Goal: Complete application form

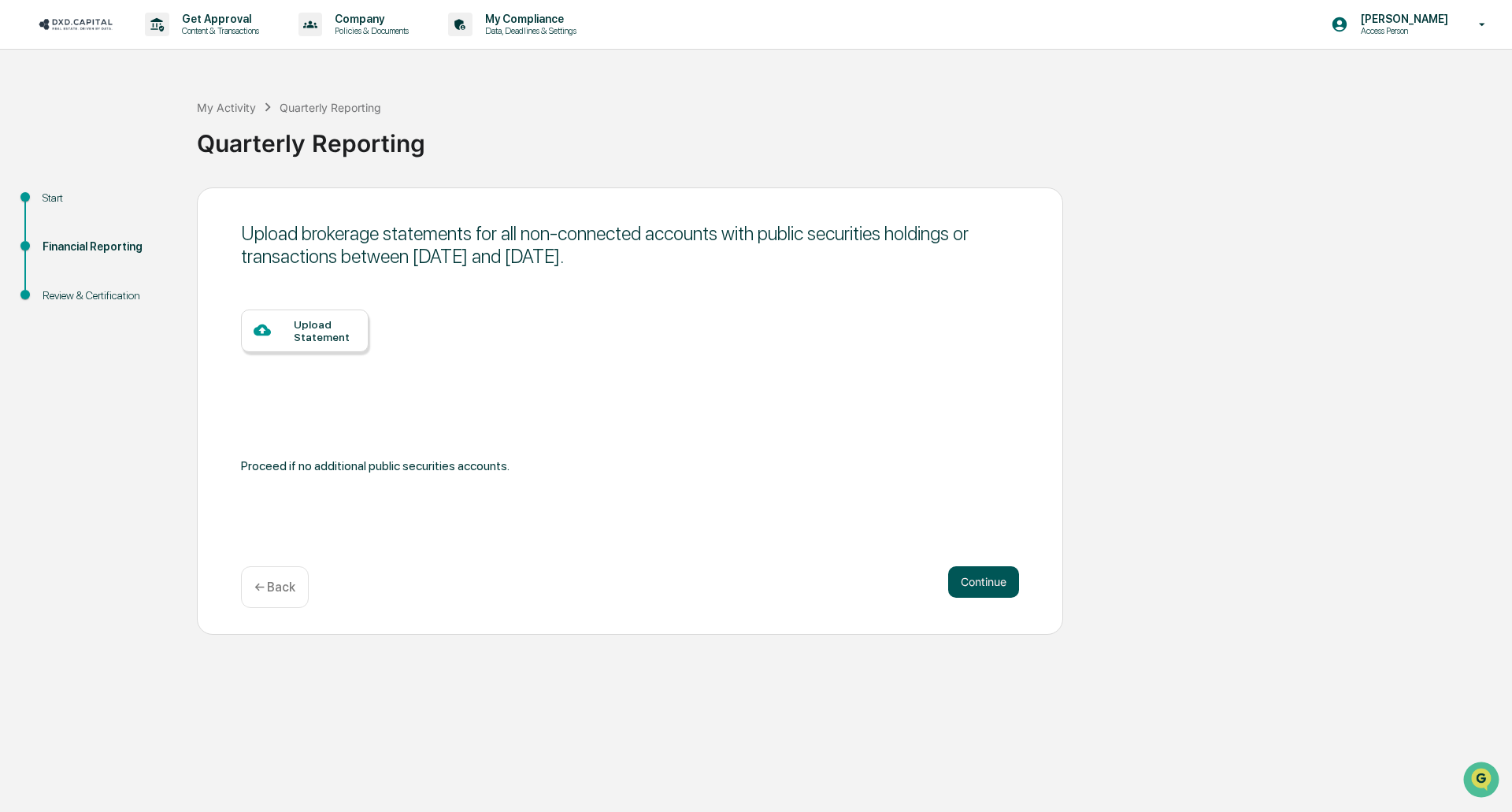
click at [987, 582] on button "Continue" at bounding box center [983, 582] width 70 height 32
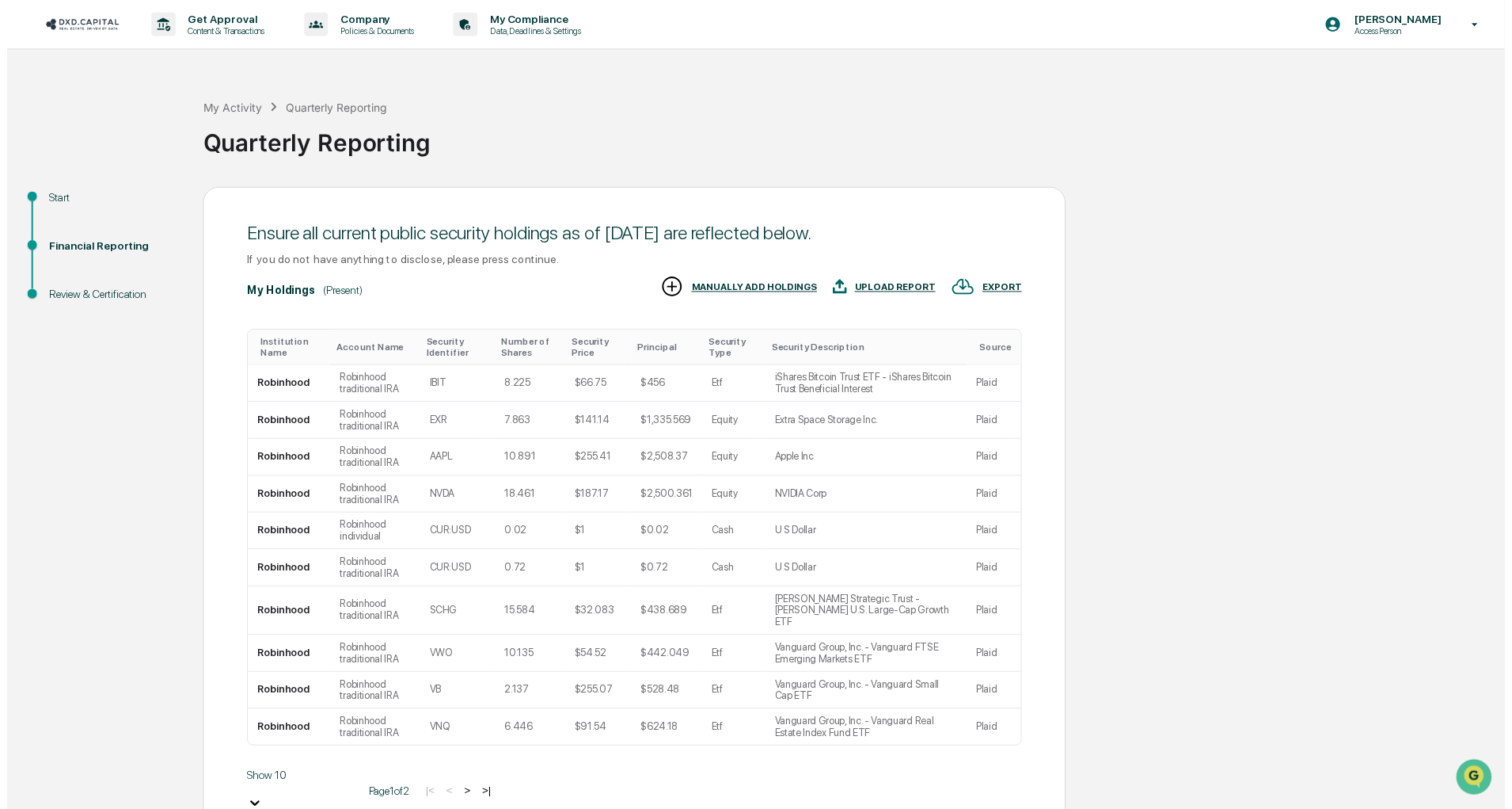
scroll to position [62, 0]
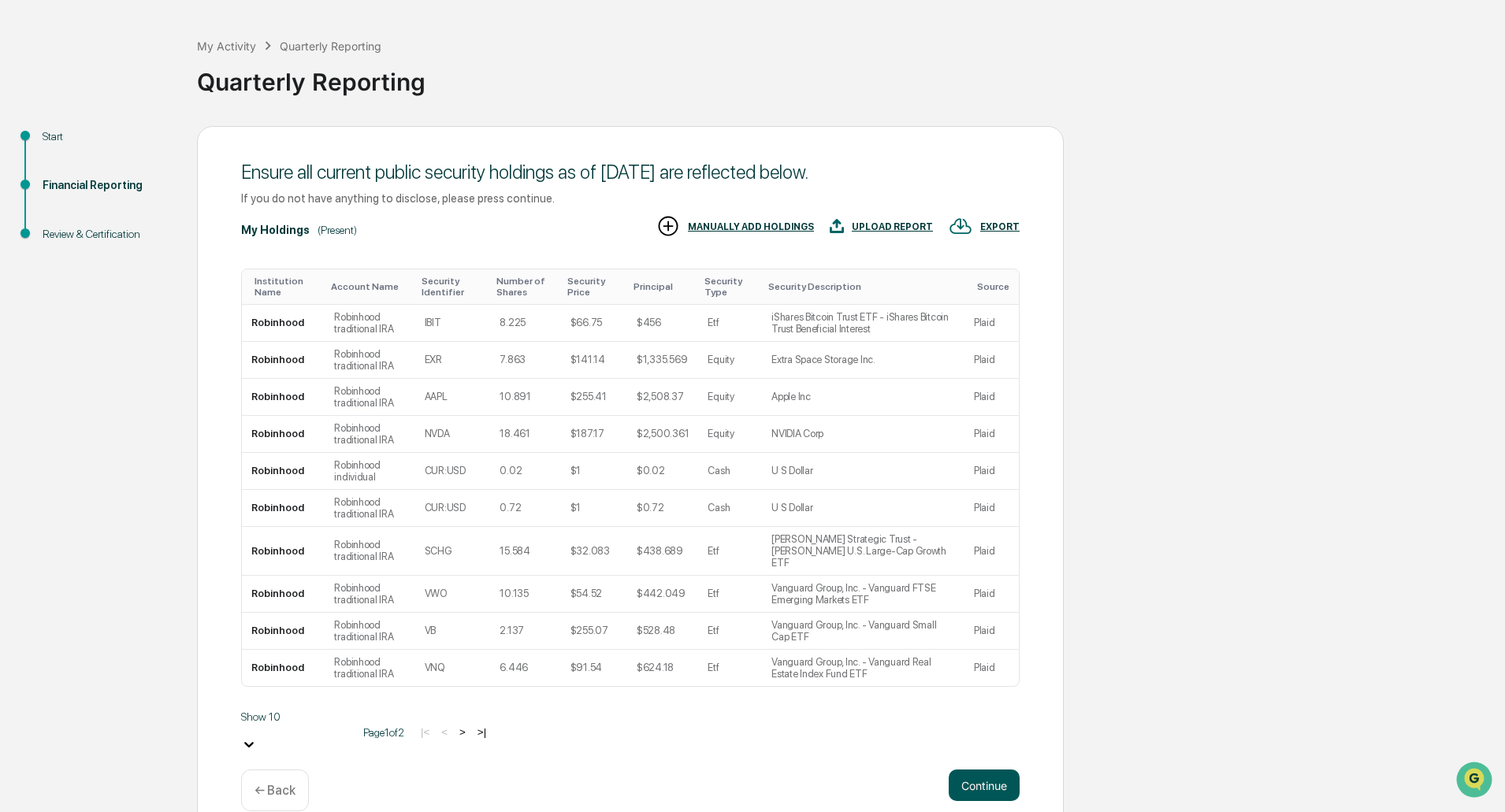
click at [962, 770] on button "Continue" at bounding box center [984, 785] width 71 height 32
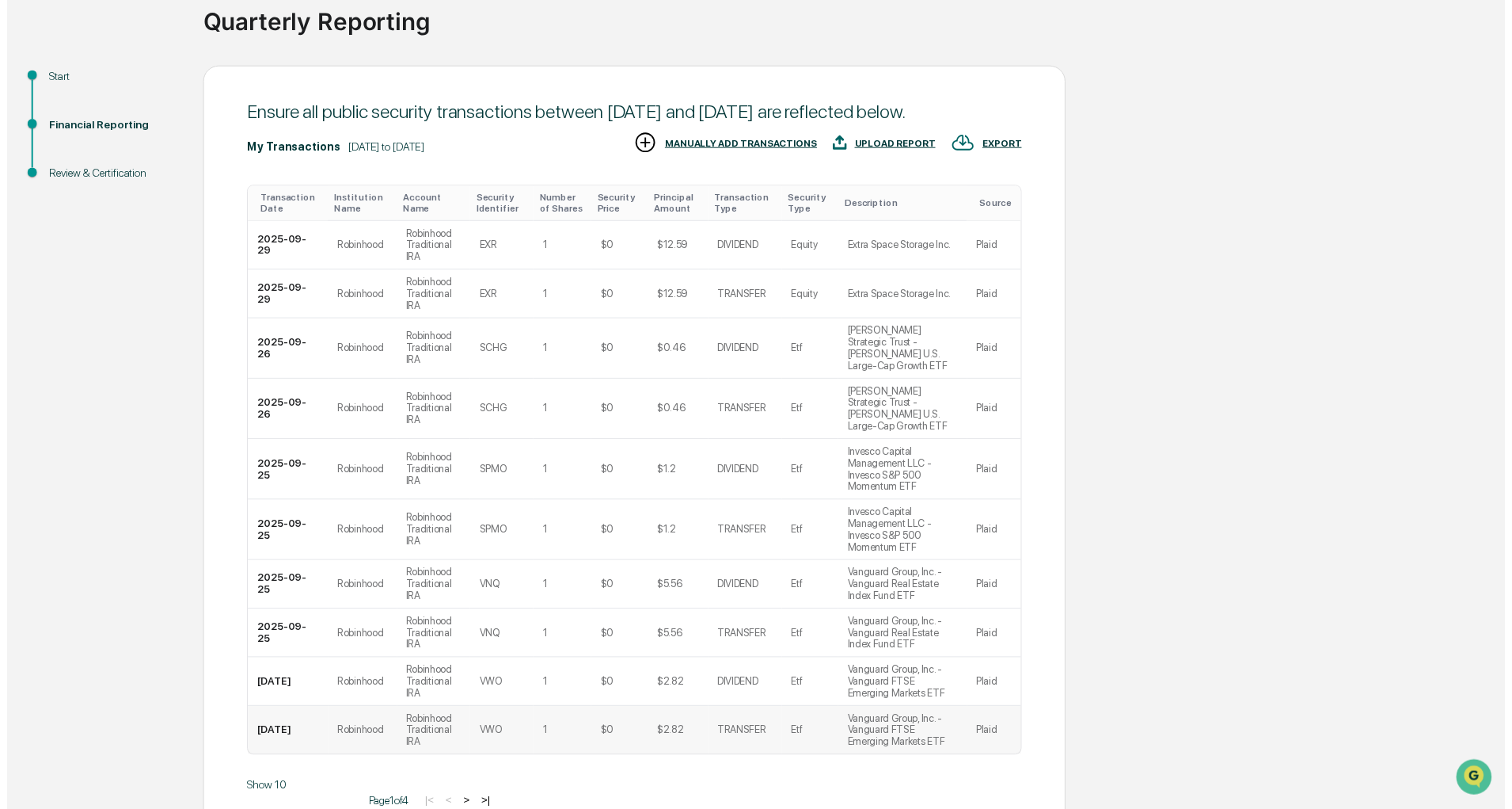
scroll to position [157, 0]
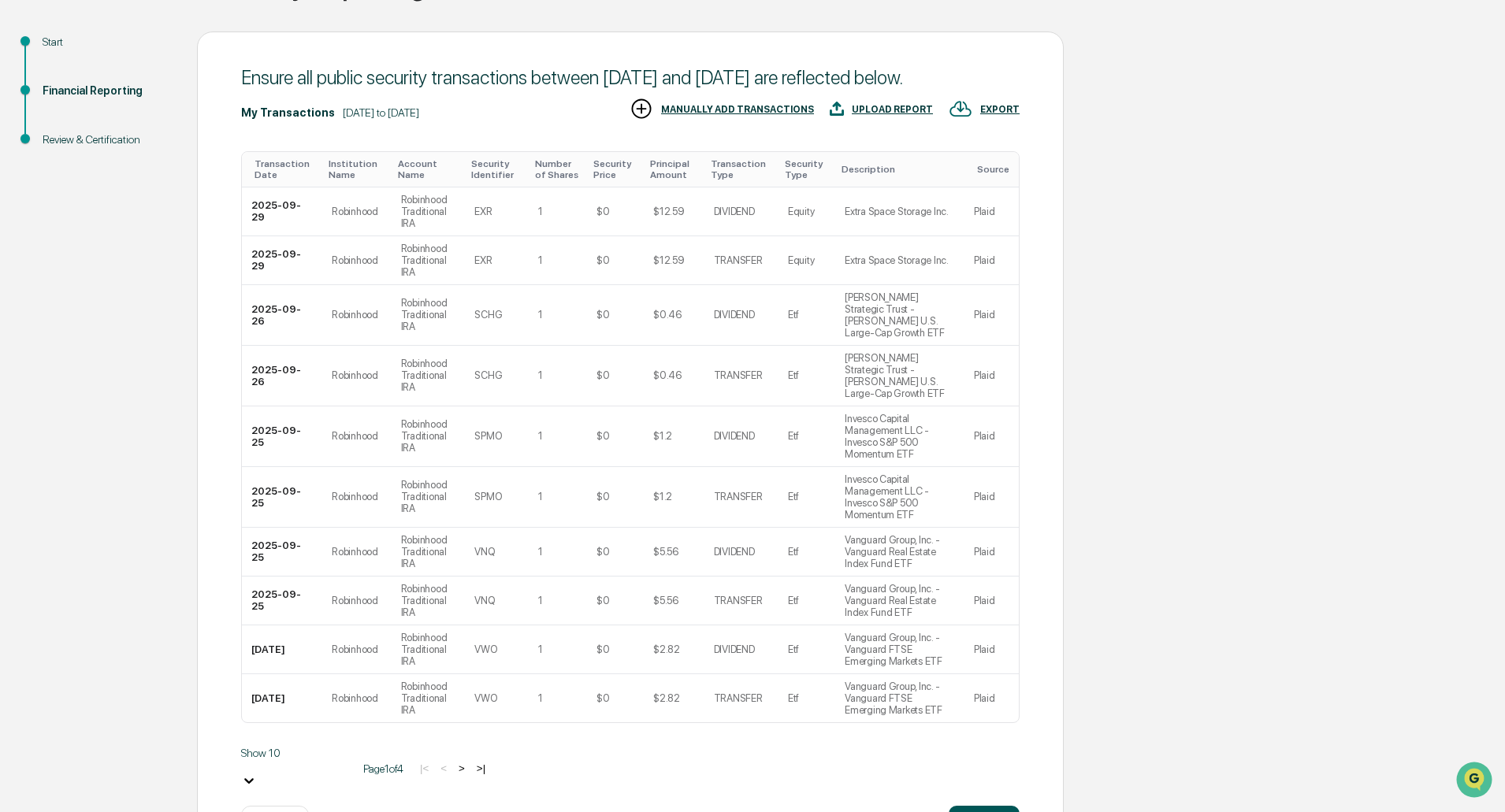
click at [988, 806] on button "Continue" at bounding box center [984, 821] width 71 height 32
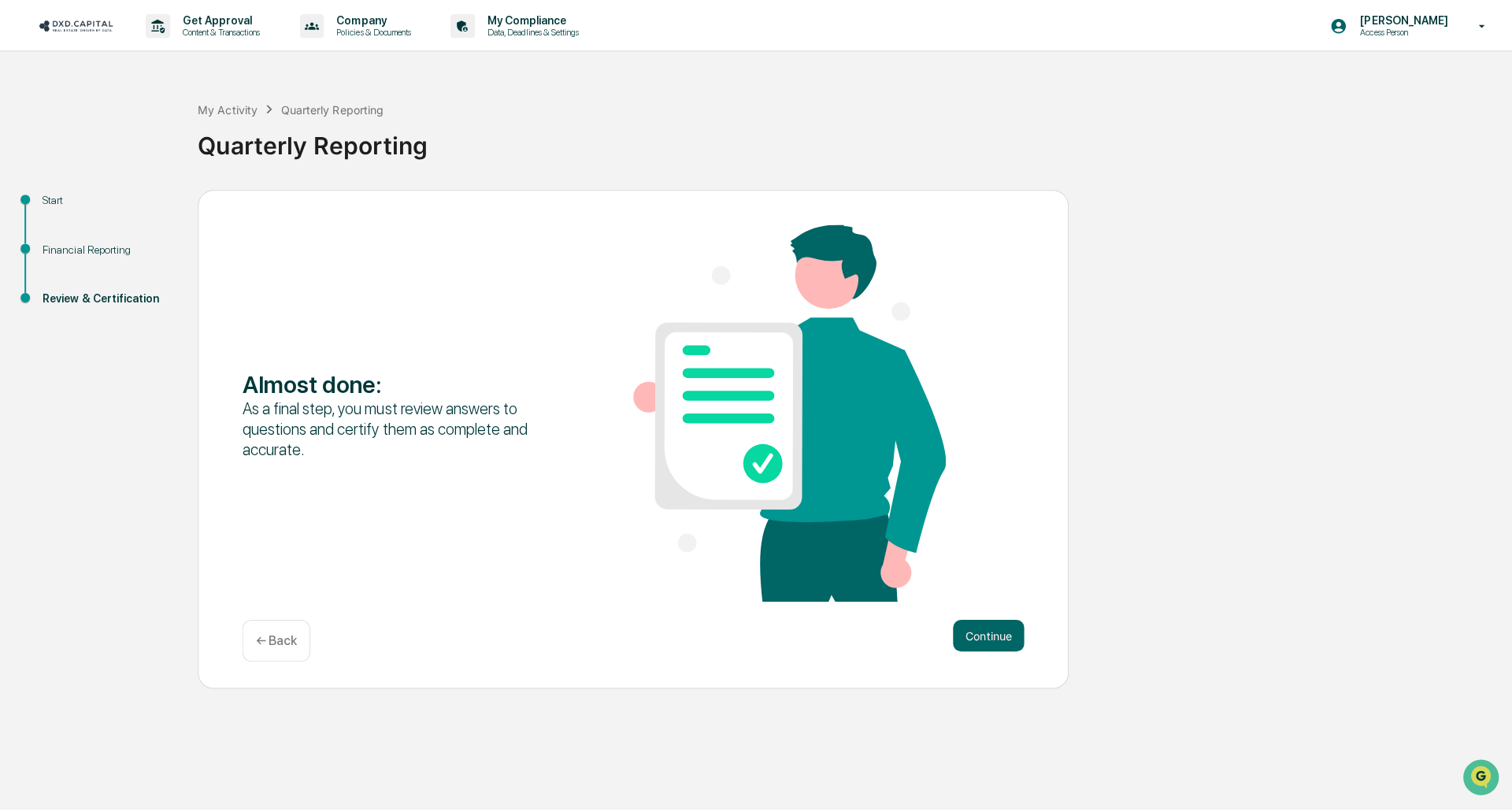
scroll to position [0, 0]
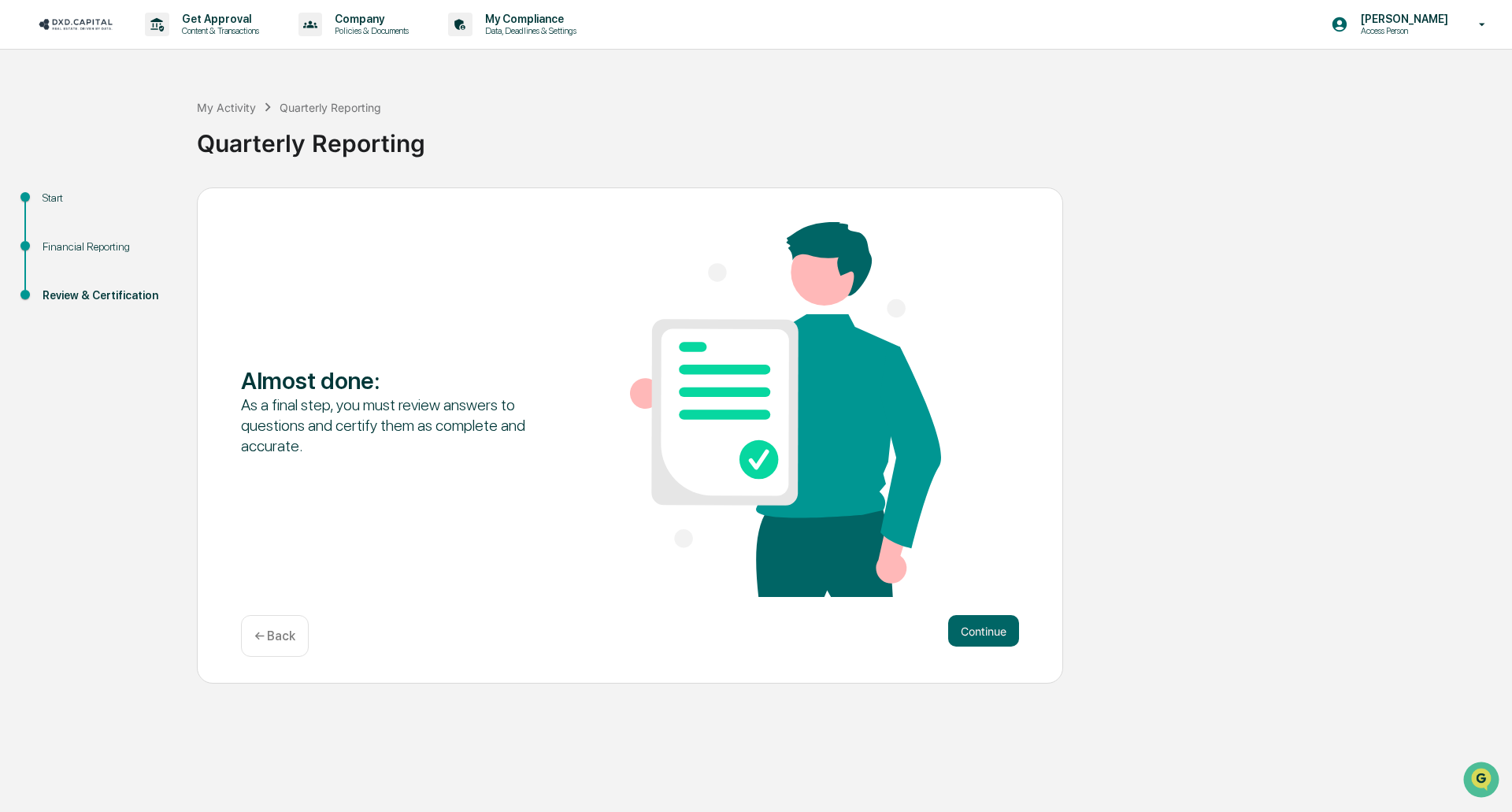
click at [976, 649] on div "Continue ← Back" at bounding box center [630, 637] width 778 height 42
click at [977, 632] on button "Continue" at bounding box center [983, 631] width 70 height 32
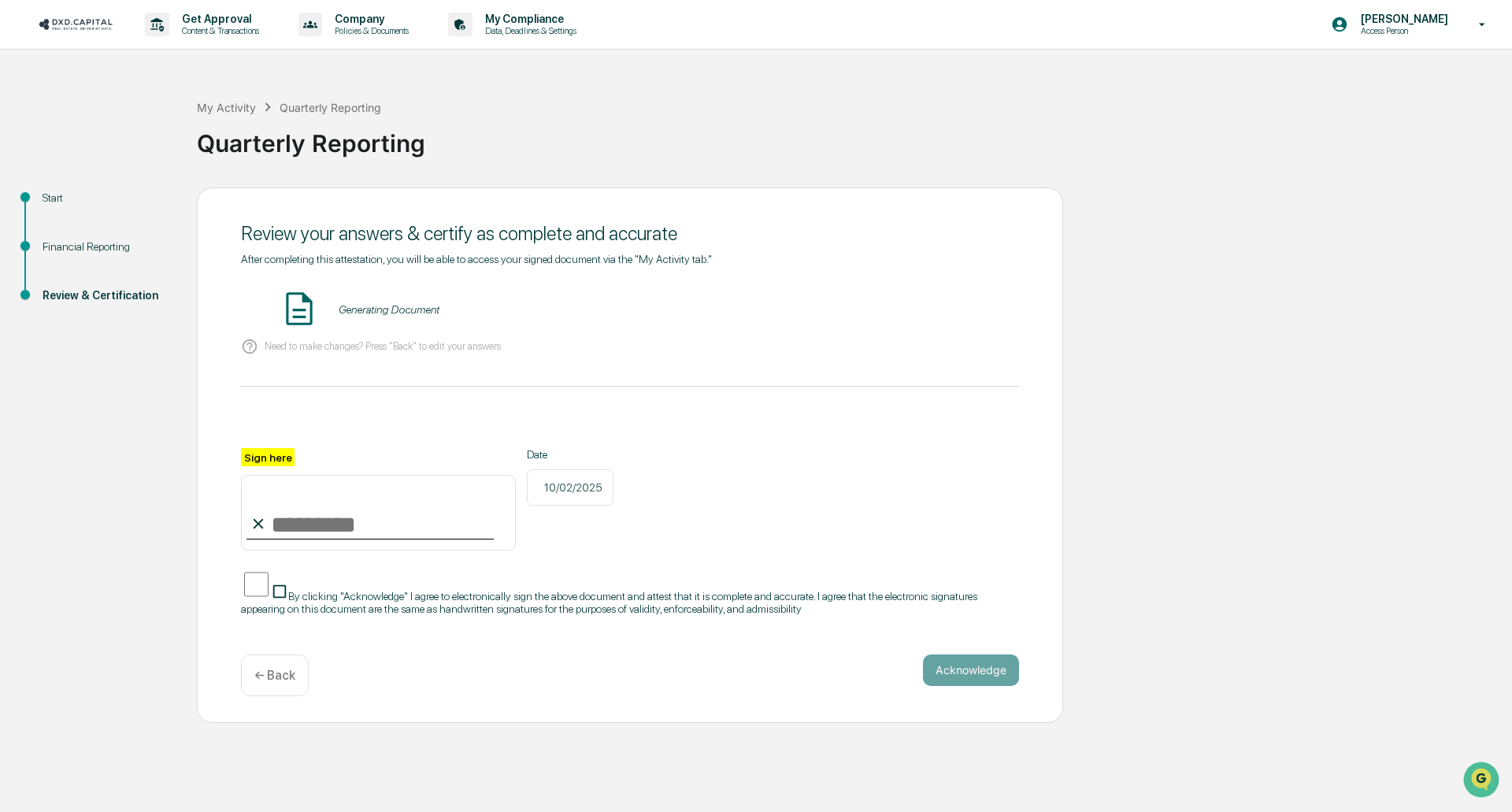
click at [300, 527] on input "Sign here" at bounding box center [379, 513] width 275 height 76
type input "**********"
click at [230, 591] on div "**********" at bounding box center [630, 455] width 867 height 536
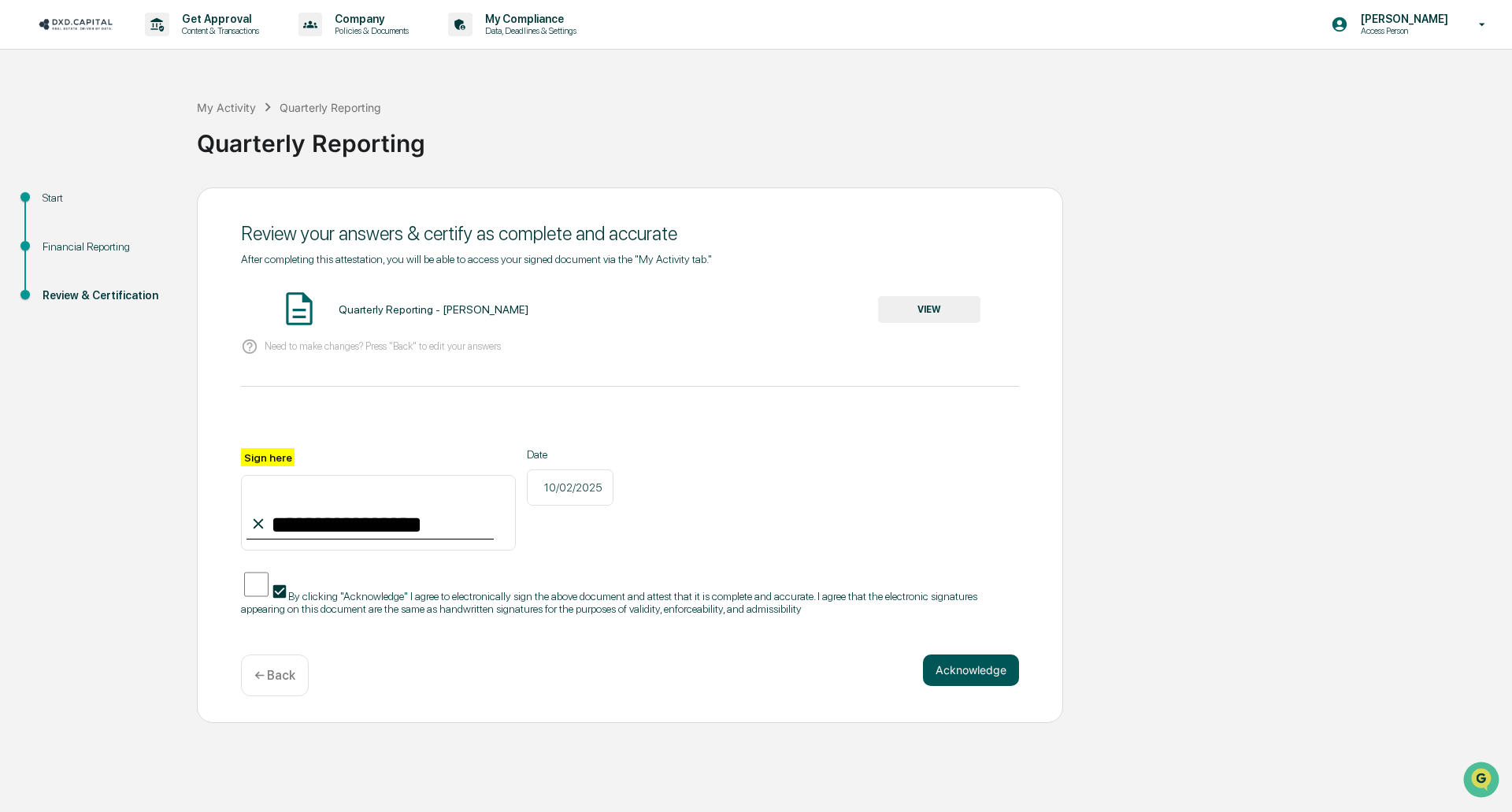
click at [989, 665] on button "Acknowledge" at bounding box center [971, 670] width 96 height 32
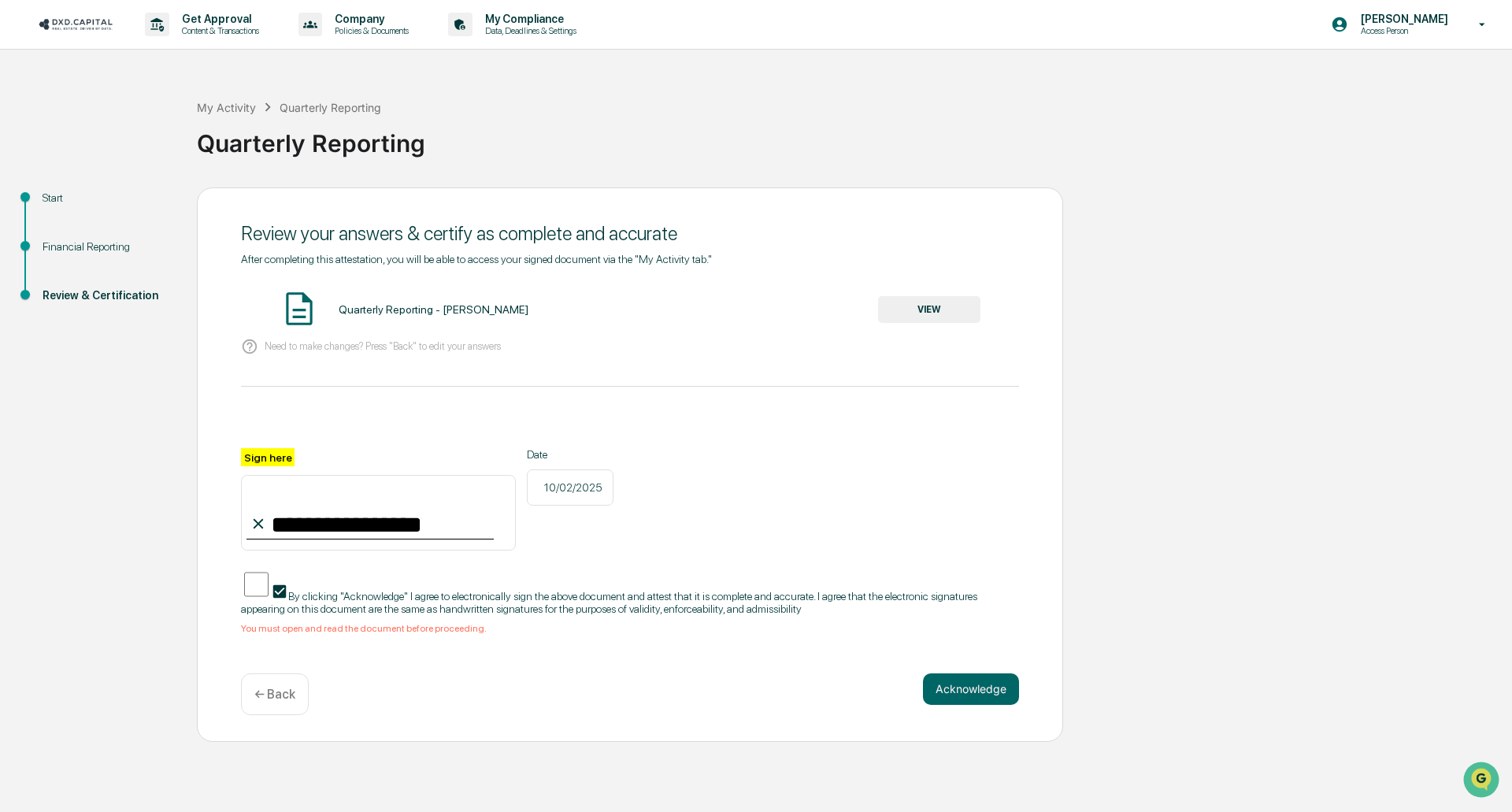
click at [944, 316] on button "VIEW" at bounding box center [929, 310] width 102 height 27
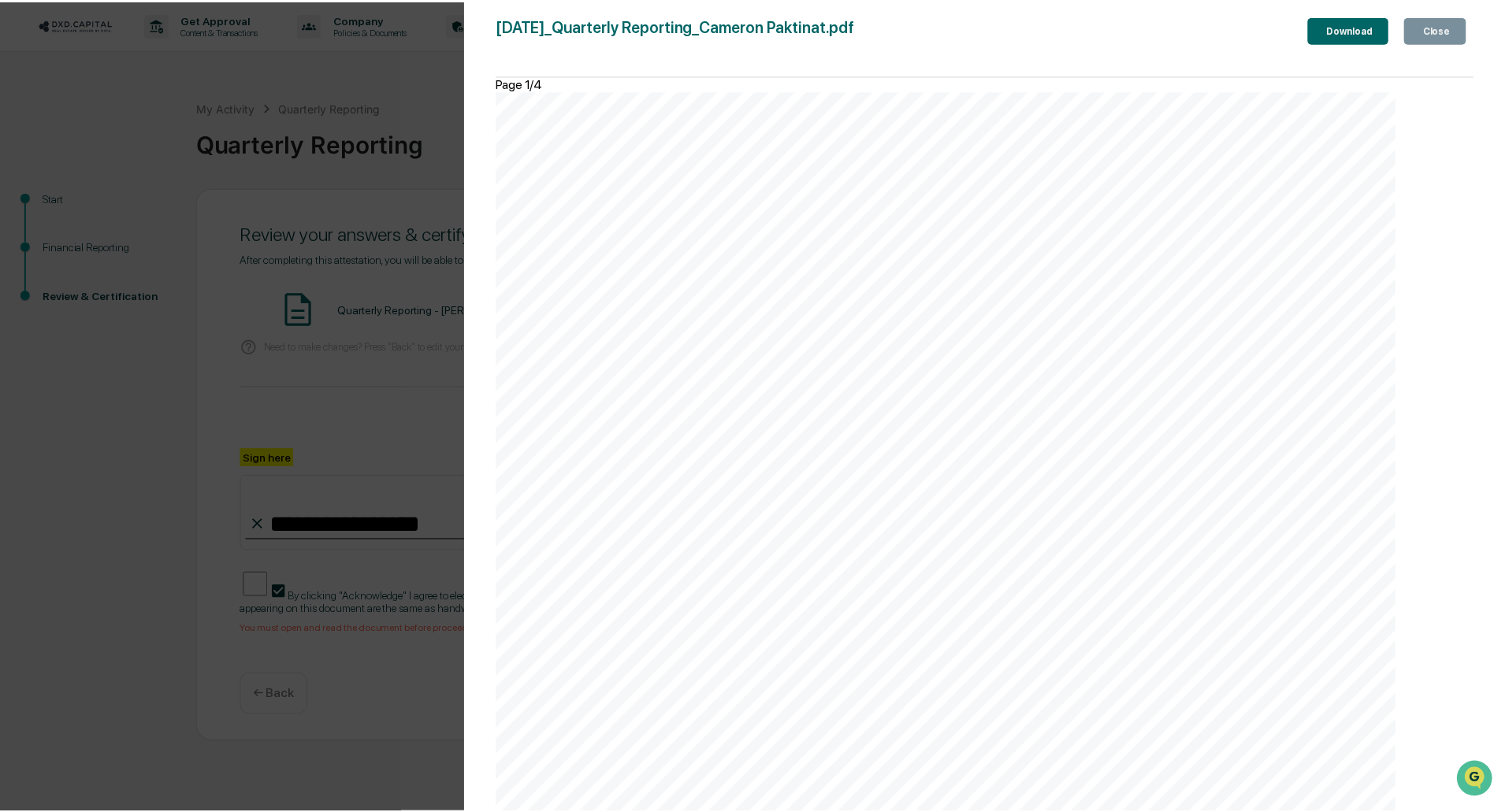
scroll to position [2049, 0]
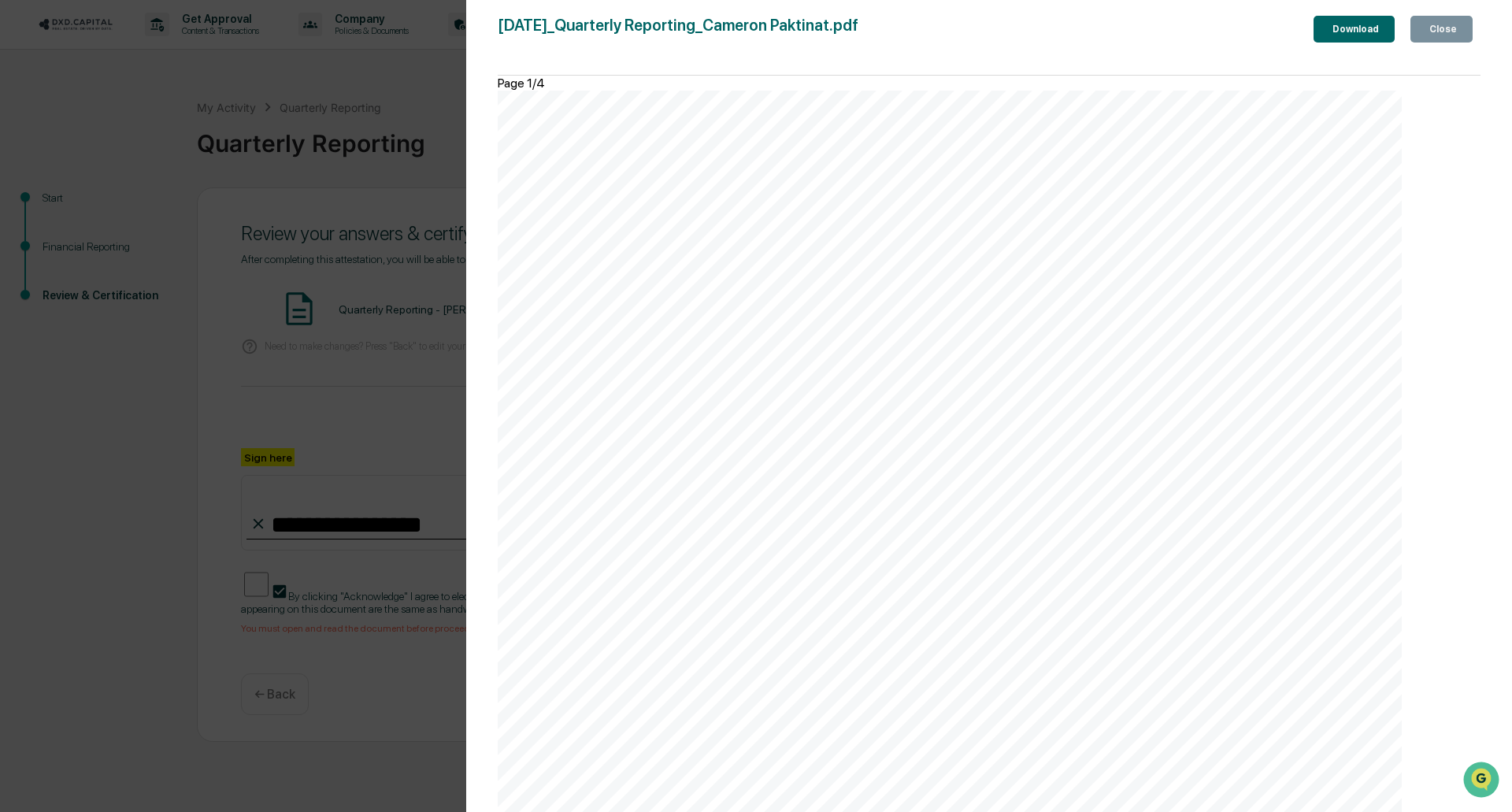
click at [398, 429] on div "Version History [DATE] 10:46 PM [PERSON_NAME] [DATE]_Quarterly Reporting_Camero…" at bounding box center [756, 406] width 1512 height 812
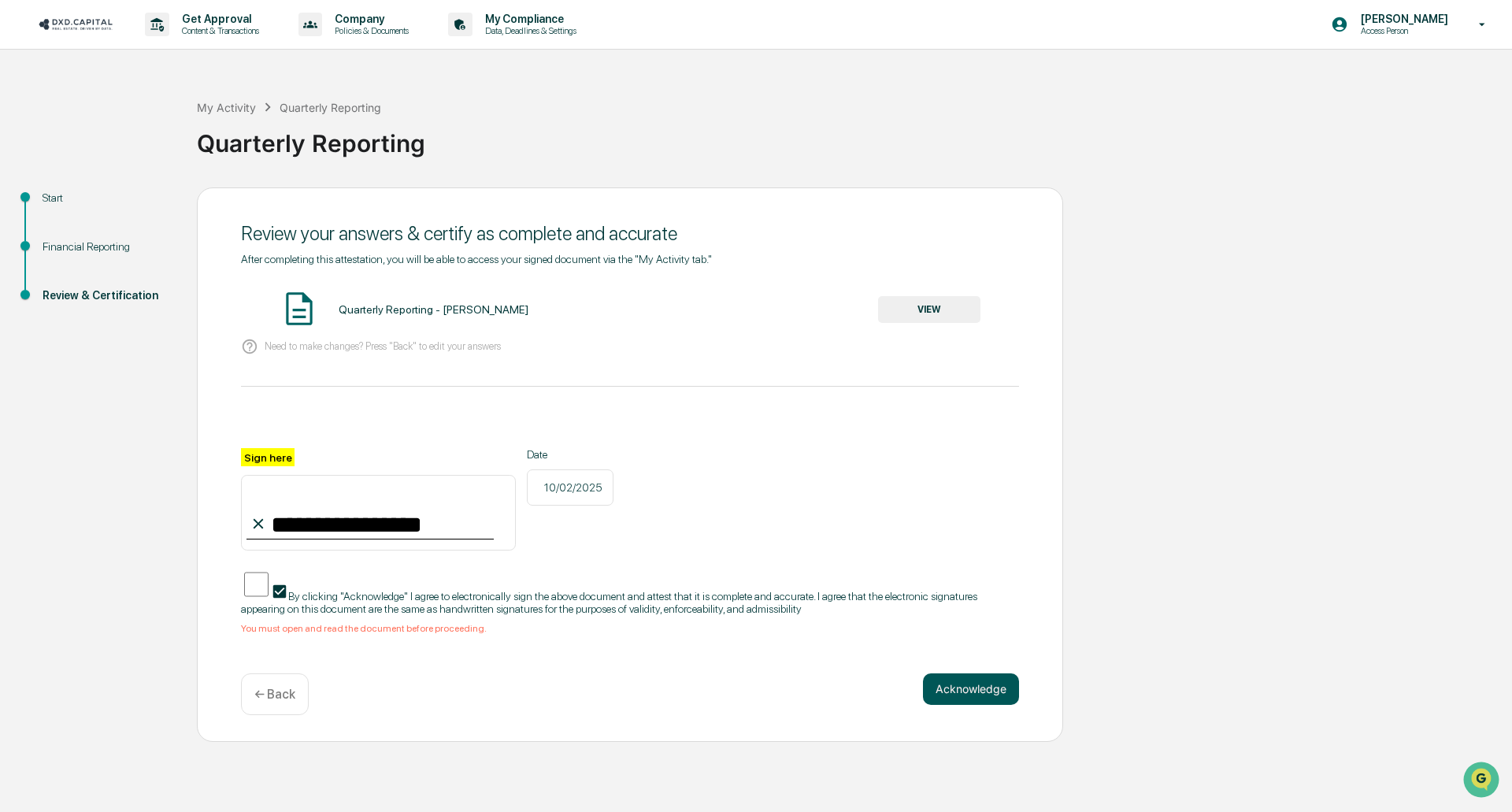
click at [963, 676] on button "Acknowledge" at bounding box center [971, 689] width 96 height 32
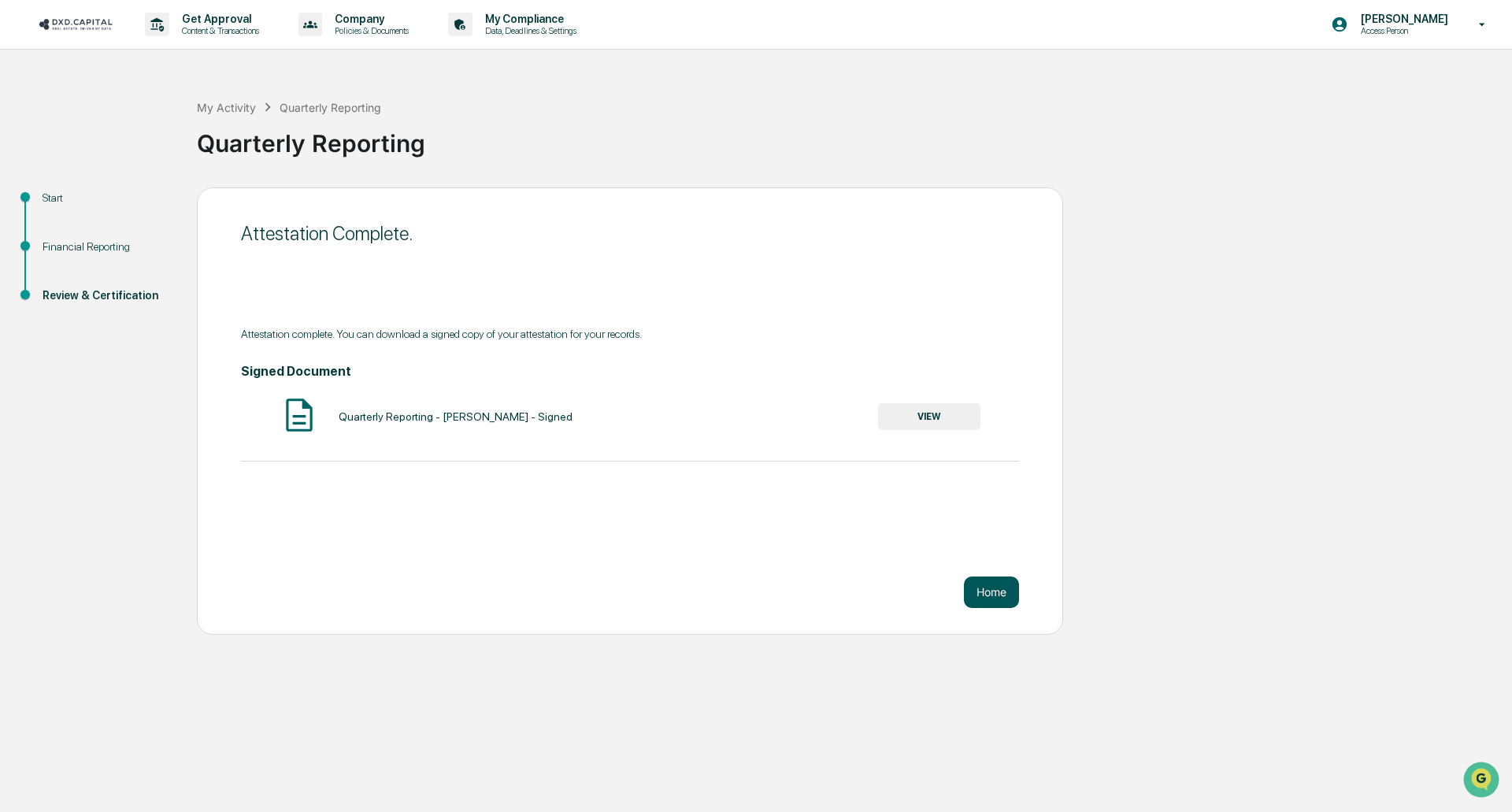
drag, startPoint x: 991, startPoint y: 587, endPoint x: 1012, endPoint y: 602, distance: 25.8
click at [1012, 602] on button "Home" at bounding box center [991, 592] width 55 height 32
